Goal: Task Accomplishment & Management: Manage account settings

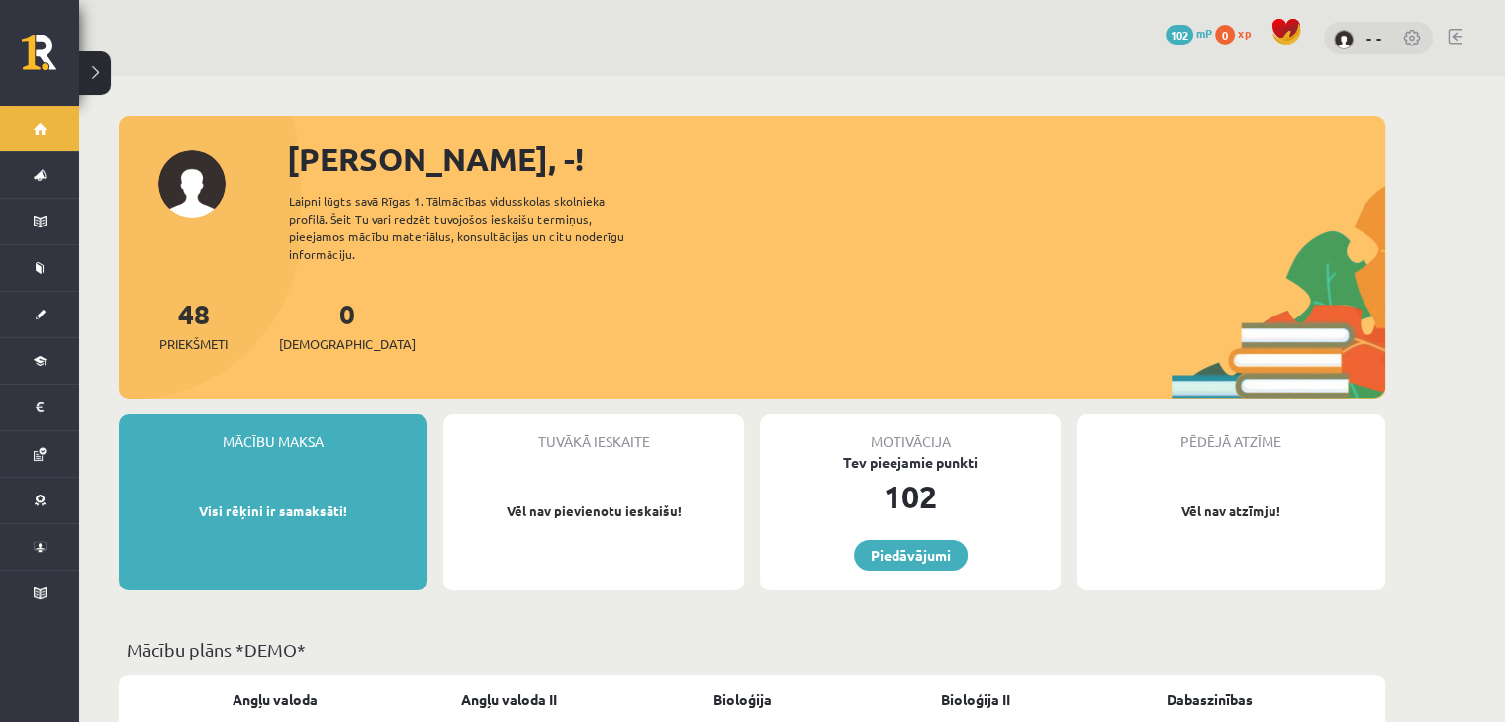
click at [1462, 41] on link at bounding box center [1455, 37] width 15 height 16
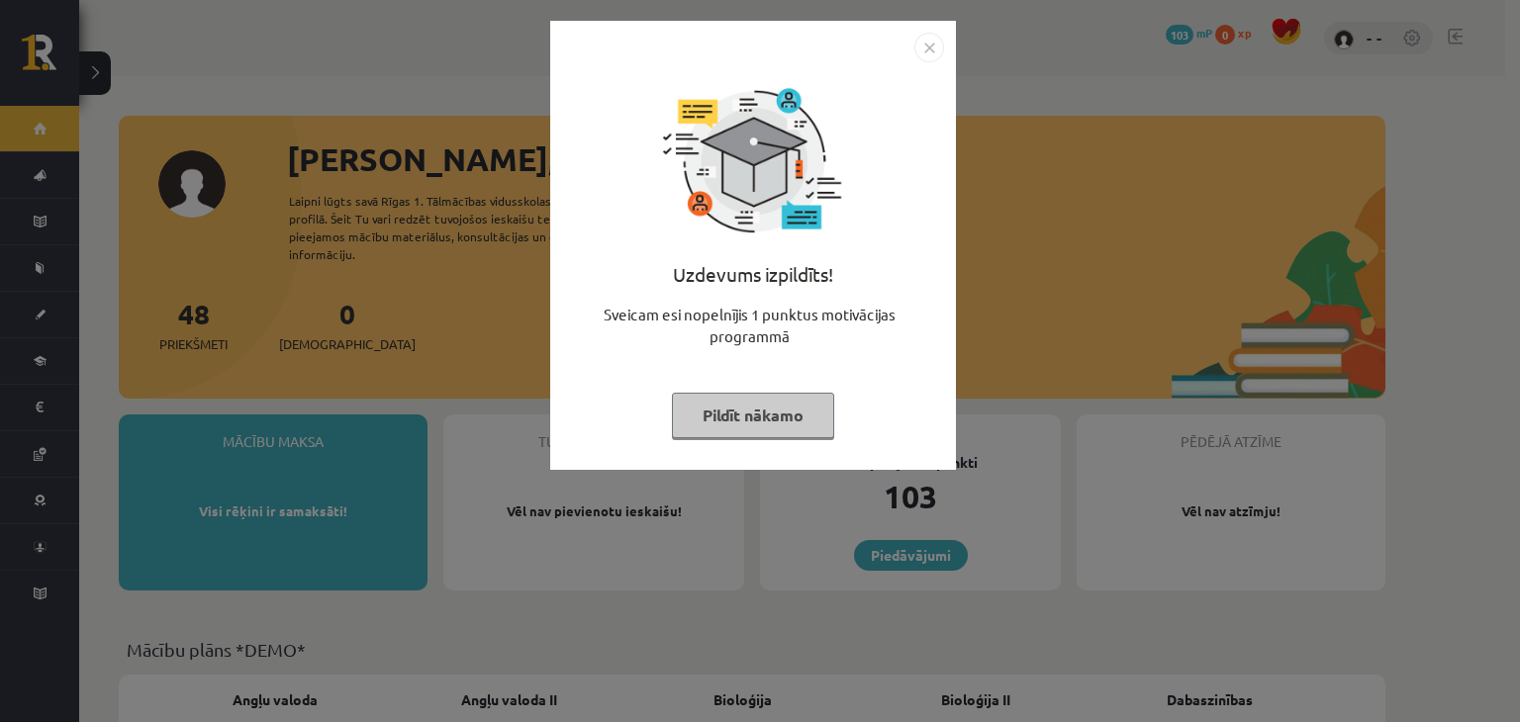
click at [925, 40] on img "Close" at bounding box center [929, 48] width 30 height 30
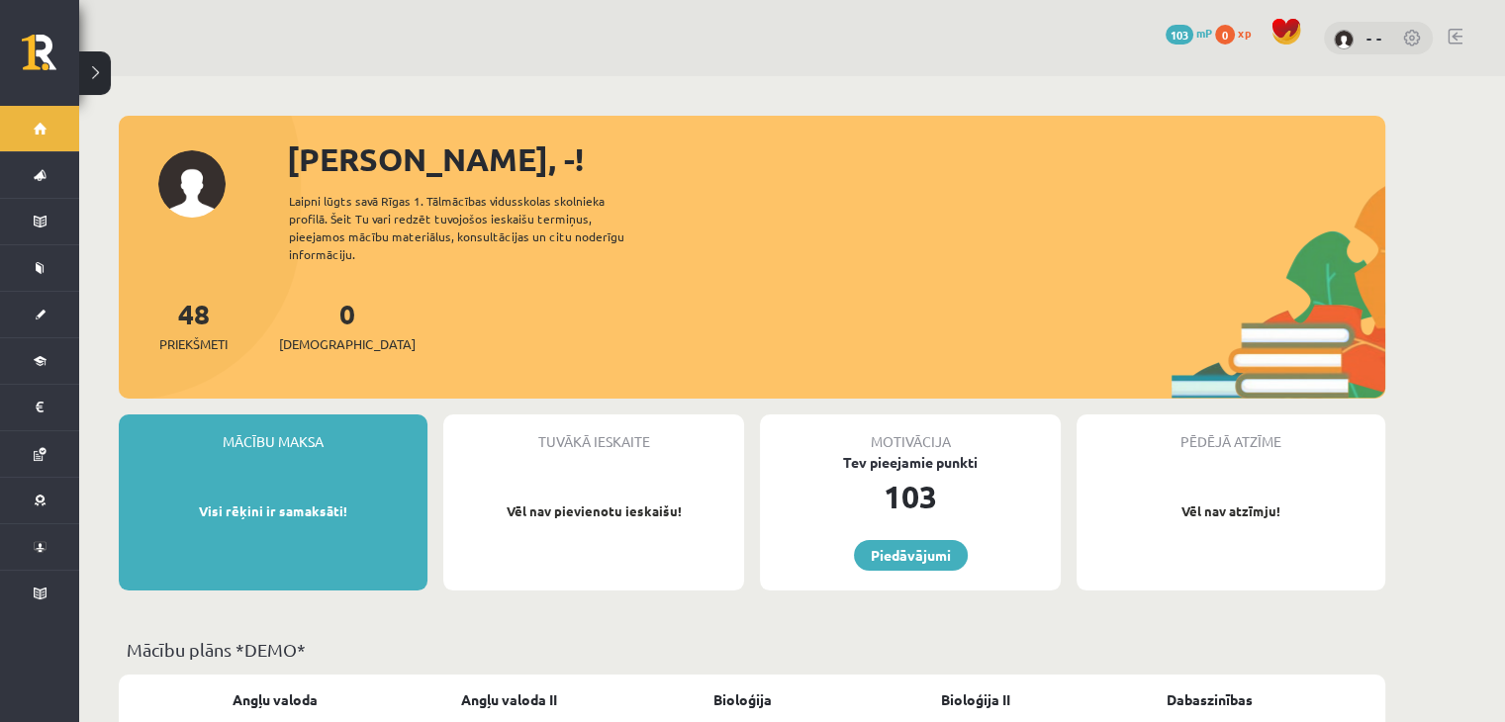
click at [339, 185] on div "Sveiks, -! Laipni lūgts savā Rīgas 1. Tālmācības vidusskolas skolnieka profilā.…" at bounding box center [752, 267] width 1267 height 263
drag, startPoint x: 342, startPoint y: 181, endPoint x: 363, endPoint y: 167, distance: 25.0
click at [343, 179] on div "[PERSON_NAME], -!" at bounding box center [836, 159] width 1098 height 47
click at [363, 167] on div "Sveiks, -!" at bounding box center [836, 159] width 1098 height 47
click at [1389, 44] on div "- -" at bounding box center [1378, 39] width 109 height 34
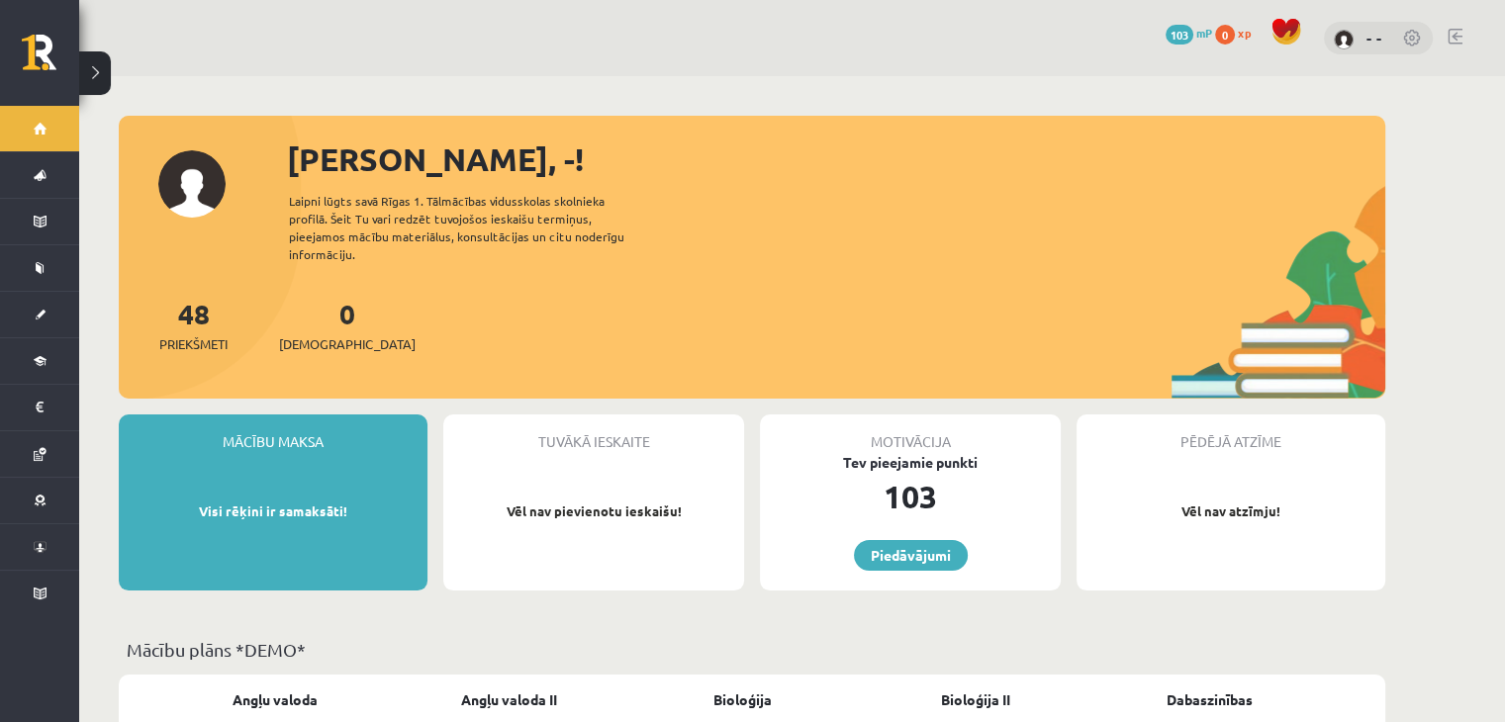
click at [1411, 32] on link at bounding box center [1413, 40] width 20 height 20
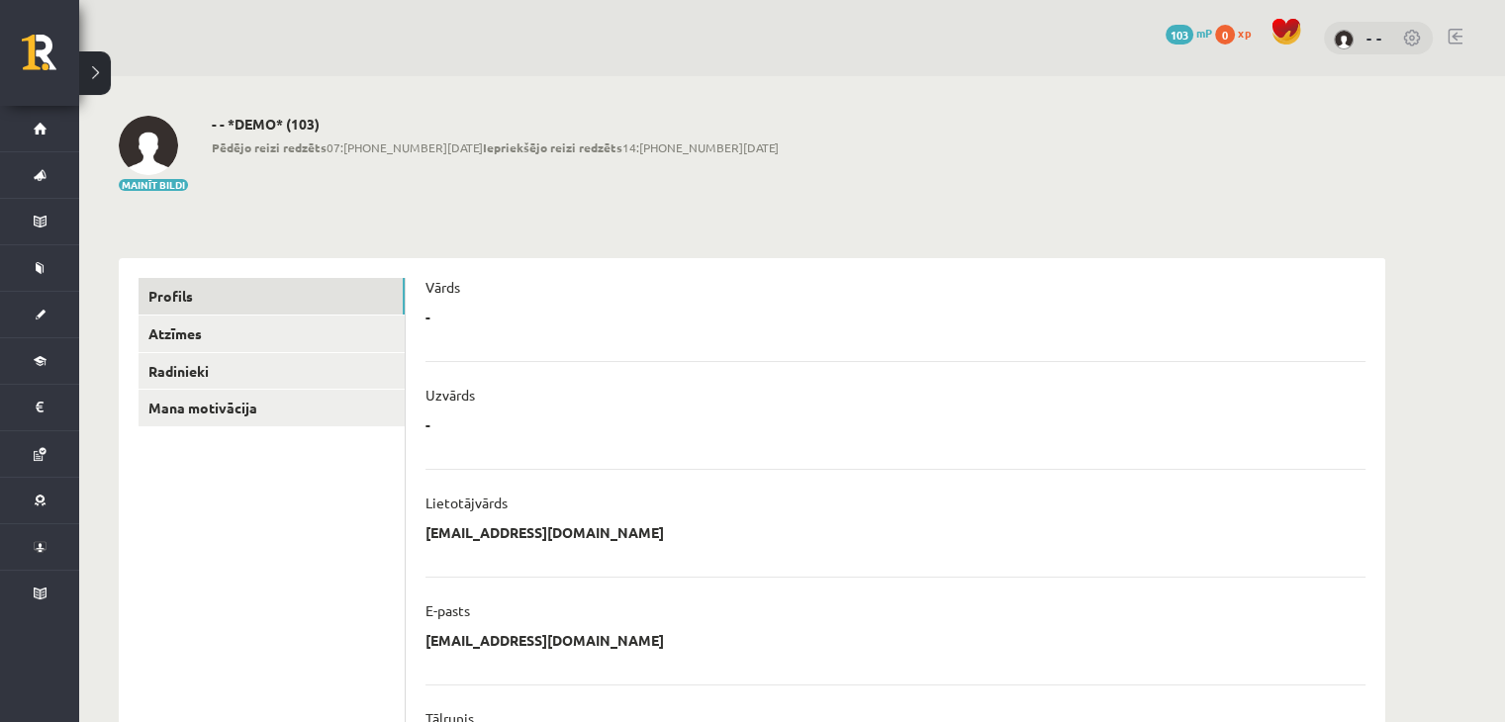
click at [442, 310] on div "- * ******** Atcelt" at bounding box center [896, 323] width 940 height 30
click at [444, 307] on div "Vārds" at bounding box center [896, 293] width 940 height 30
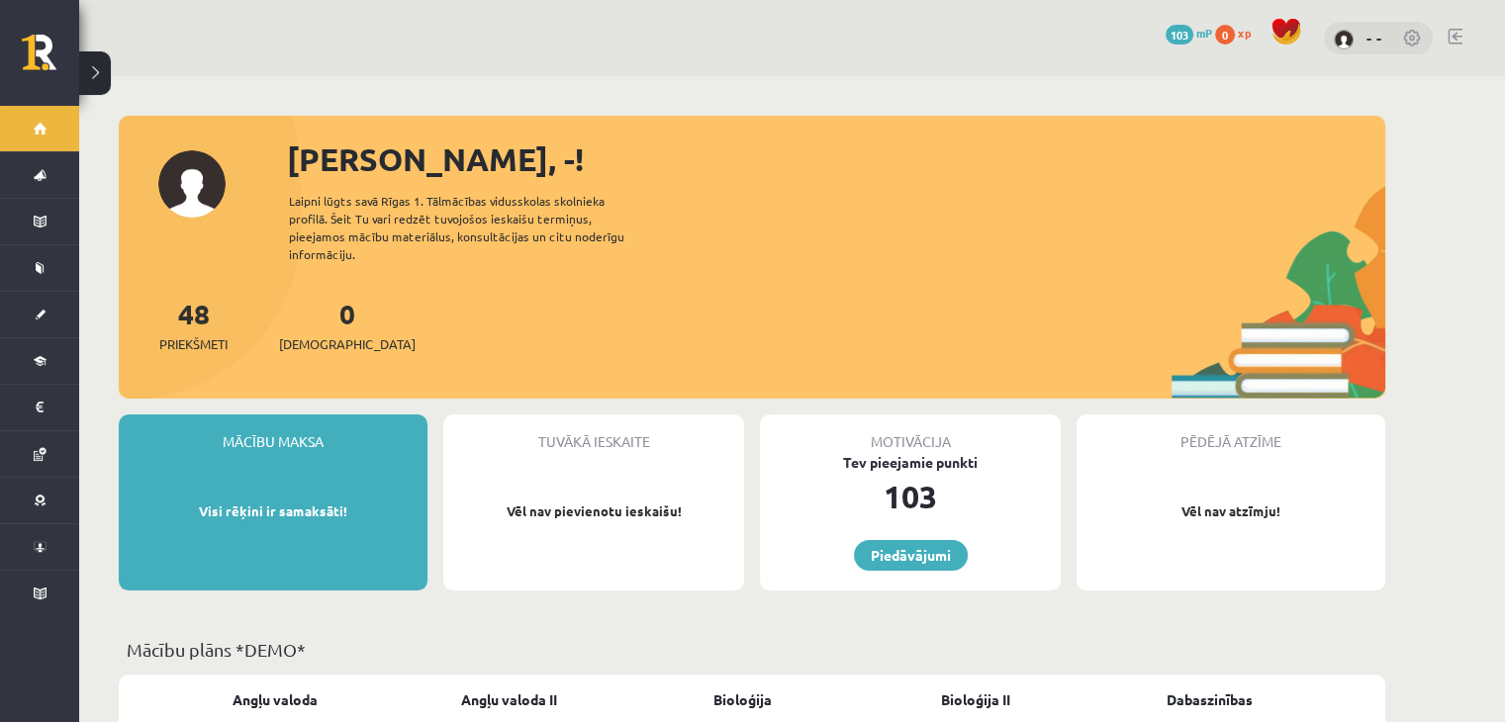
click at [1462, 41] on link at bounding box center [1455, 37] width 15 height 16
click at [1196, 35] on link "103 mP" at bounding box center [1189, 33] width 47 height 16
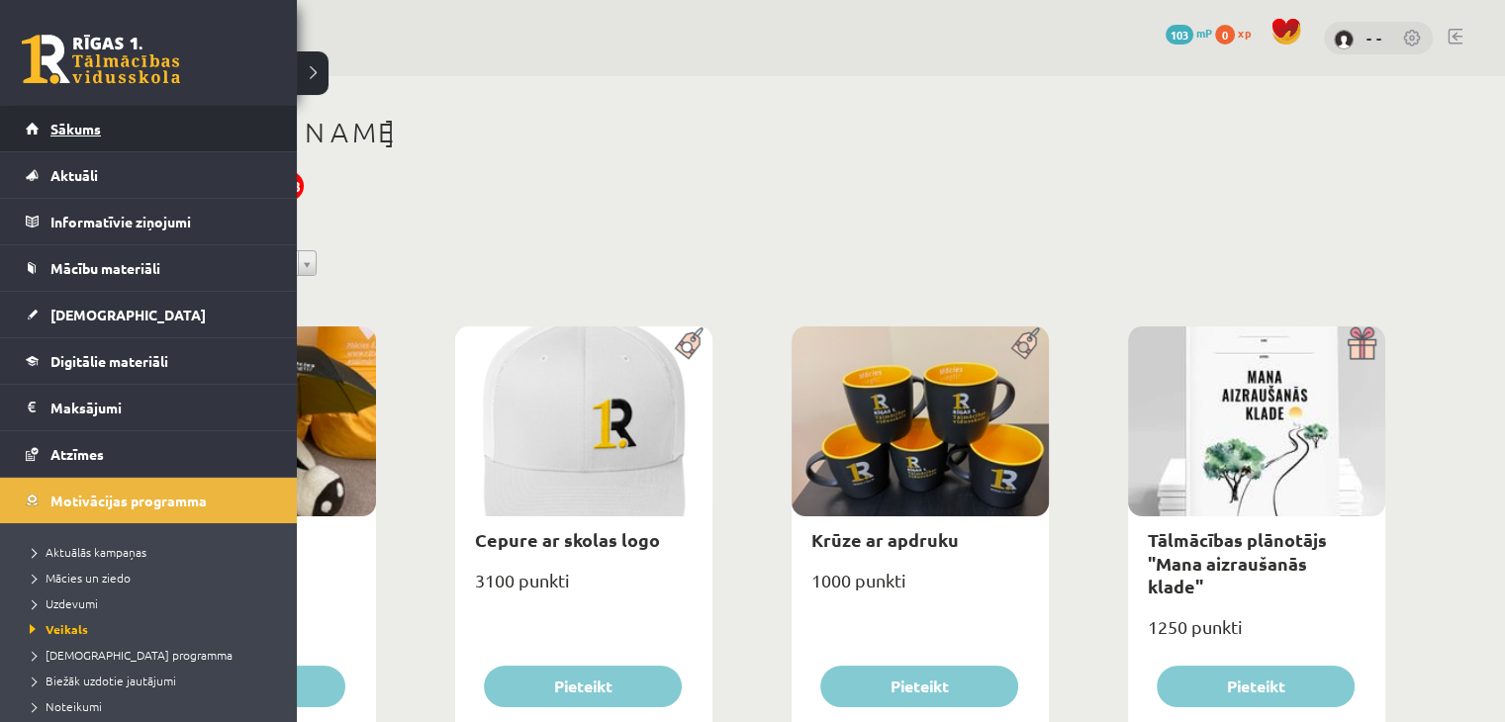
click at [56, 142] on link "Sākums" at bounding box center [149, 129] width 246 height 46
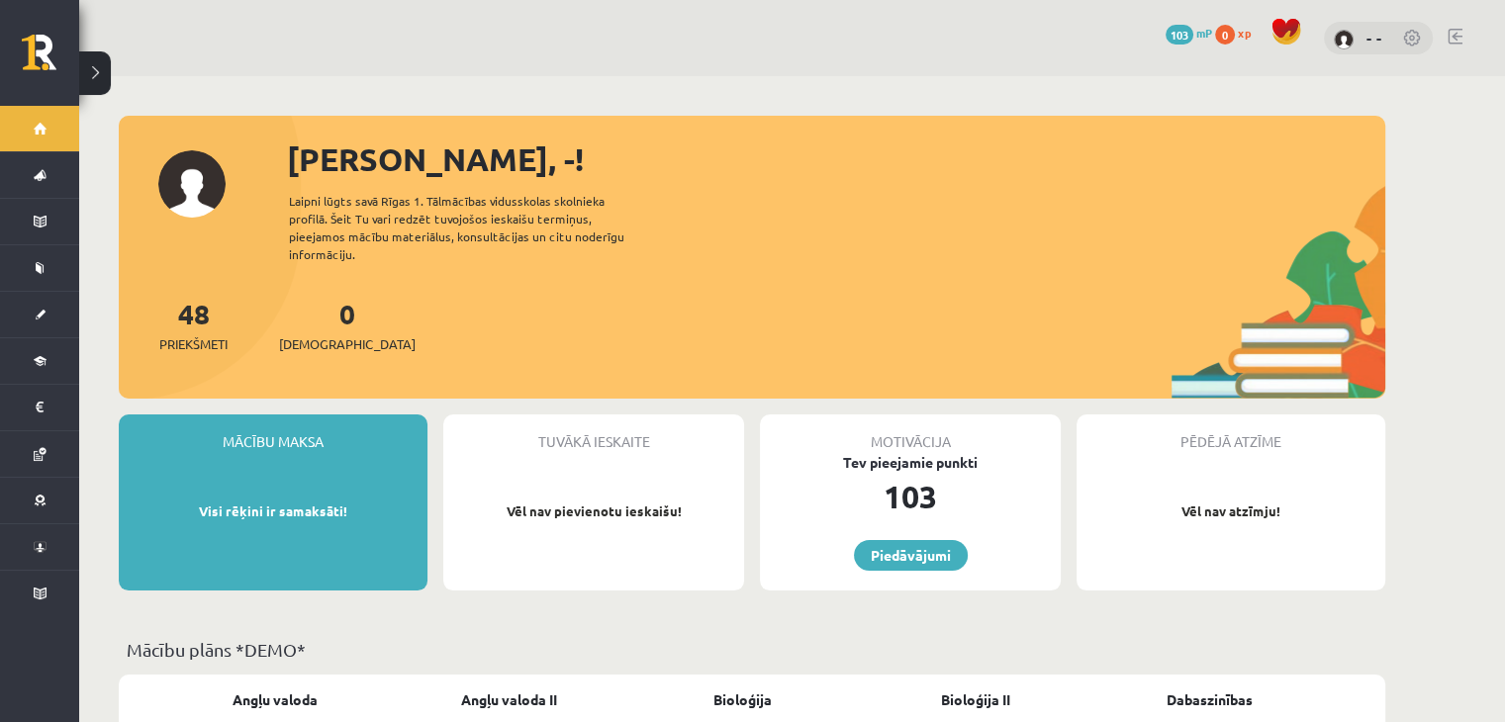
click at [1458, 40] on link at bounding box center [1455, 37] width 15 height 16
click at [1318, 148] on div "[PERSON_NAME], -!" at bounding box center [836, 159] width 1098 height 47
click at [1321, 147] on div "[PERSON_NAME], -!" at bounding box center [836, 159] width 1098 height 47
